Goal: Transaction & Acquisition: Subscribe to service/newsletter

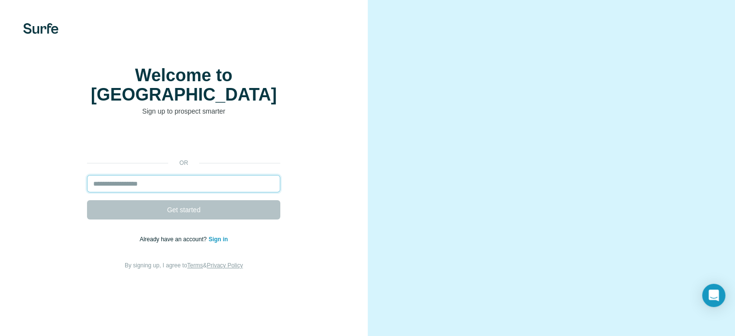
click at [167, 192] on input "email" at bounding box center [183, 183] width 193 height 17
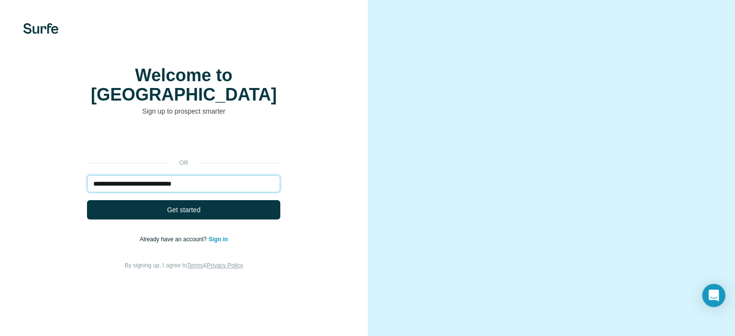
type input "**********"
click at [87, 200] on button "Get started" at bounding box center [183, 209] width 193 height 19
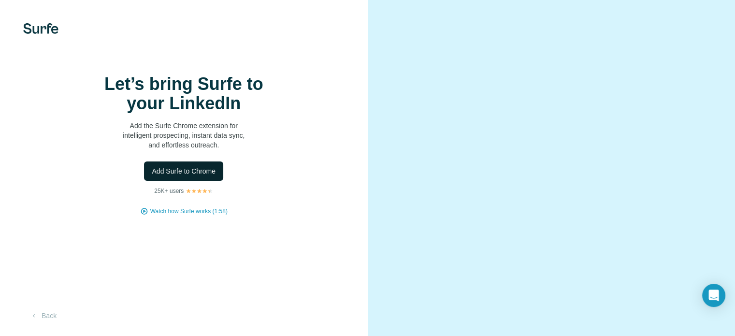
click at [167, 176] on span "Add Surfe to Chrome" at bounding box center [184, 171] width 64 height 10
